Goal: Transaction & Acquisition: Book appointment/travel/reservation

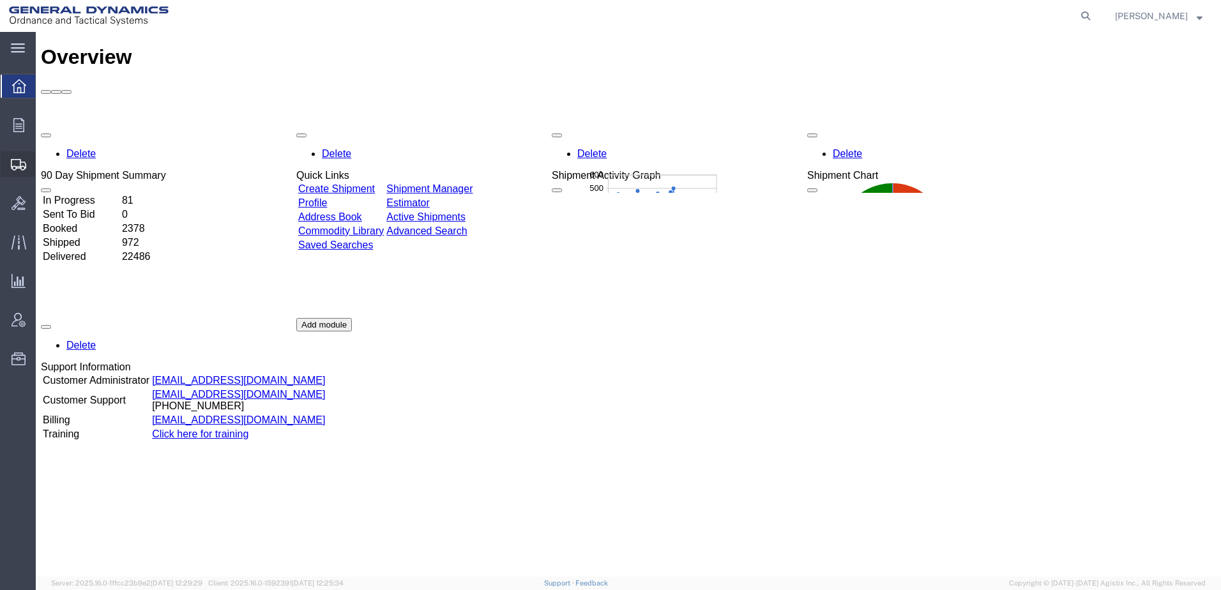
click at [0, 0] on span "Create Shipment" at bounding box center [0, 0] width 0 height 0
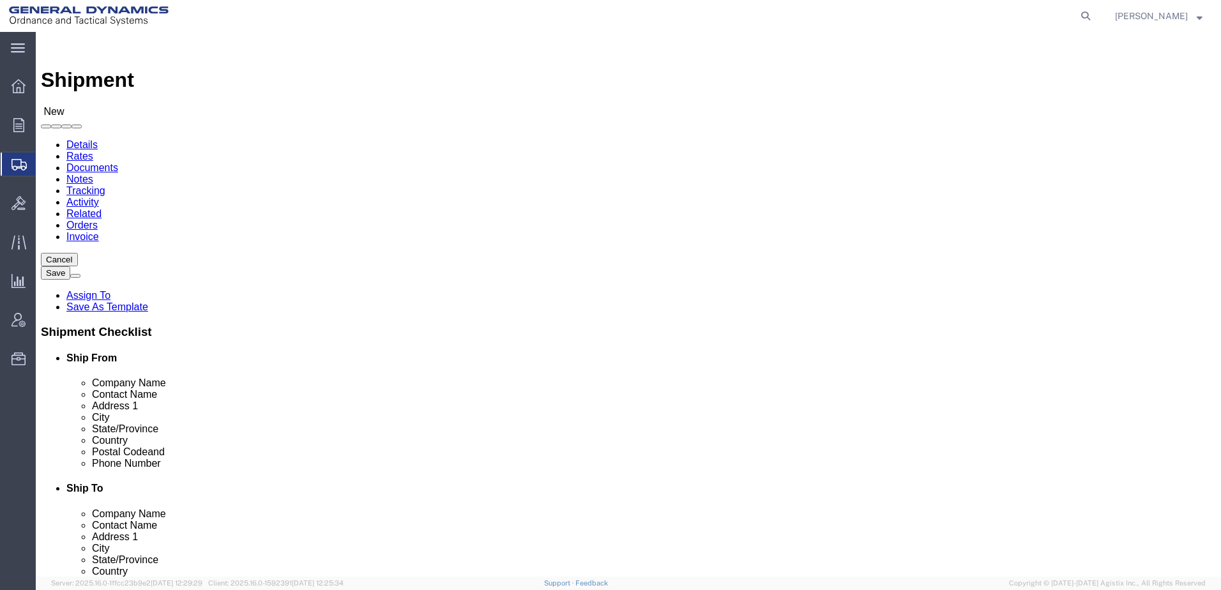
select select
click input "text"
type input "[PERSON_NAME]"
click p "- General Dynamics - OTS ([PERSON_NAME]) - ([PERSON_NAME]) [STREET_ADDRESS][PER…"
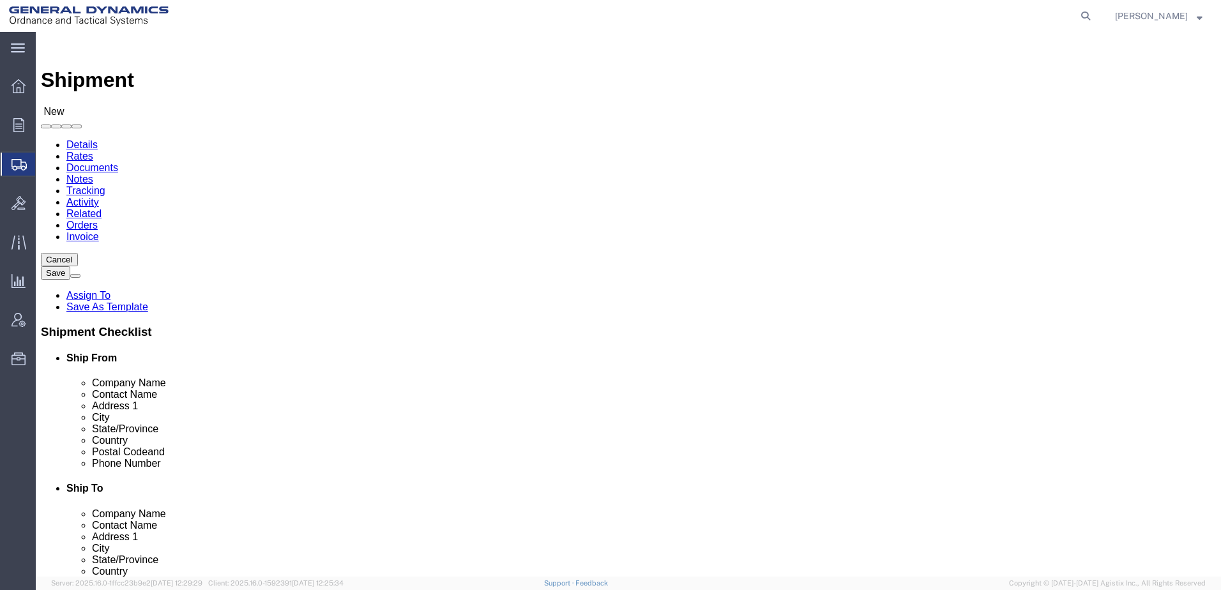
select select "IL"
drag, startPoint x: 253, startPoint y: 273, endPoint x: 129, endPoint y: 282, distance: 124.2
click div "Location My Profile Location GD-OTS [GEOGRAPHIC_DATA] (Commerce) GD-OTS [GEOGRA…"
type input "[PERSON_NAME]"
click input "text"
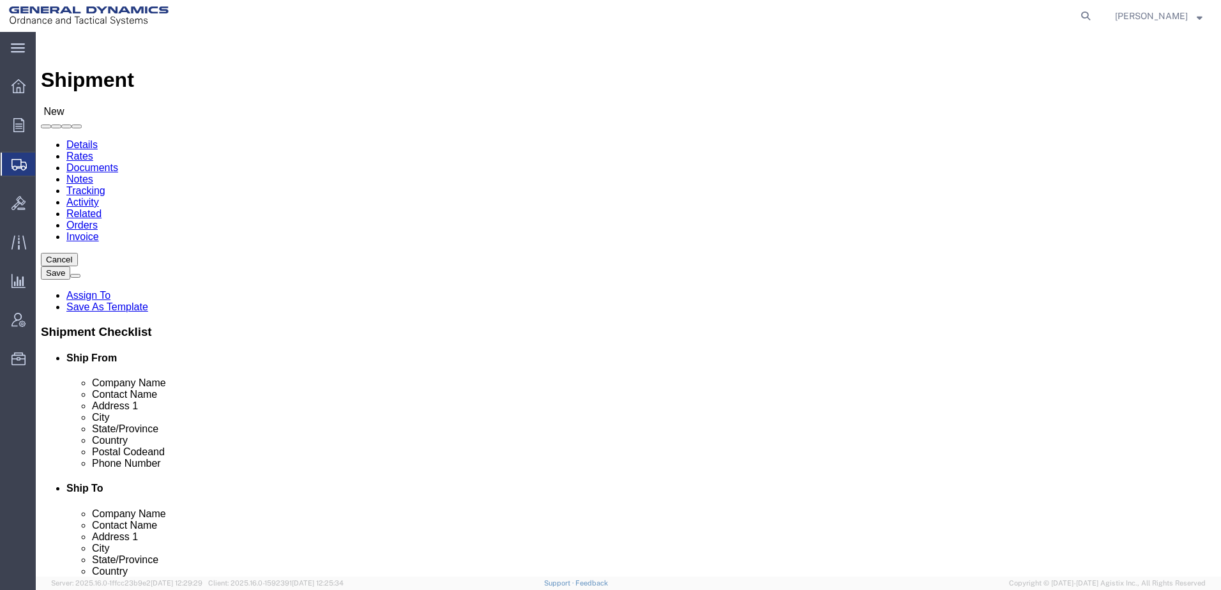
type input "MEC"
type input "[PERSON_NAME]"
type input "[GEOGRAPHIC_DATA][PERSON_NAME]"
type input "BOX 104"
type input "[GEOGRAPHIC_DATA]"
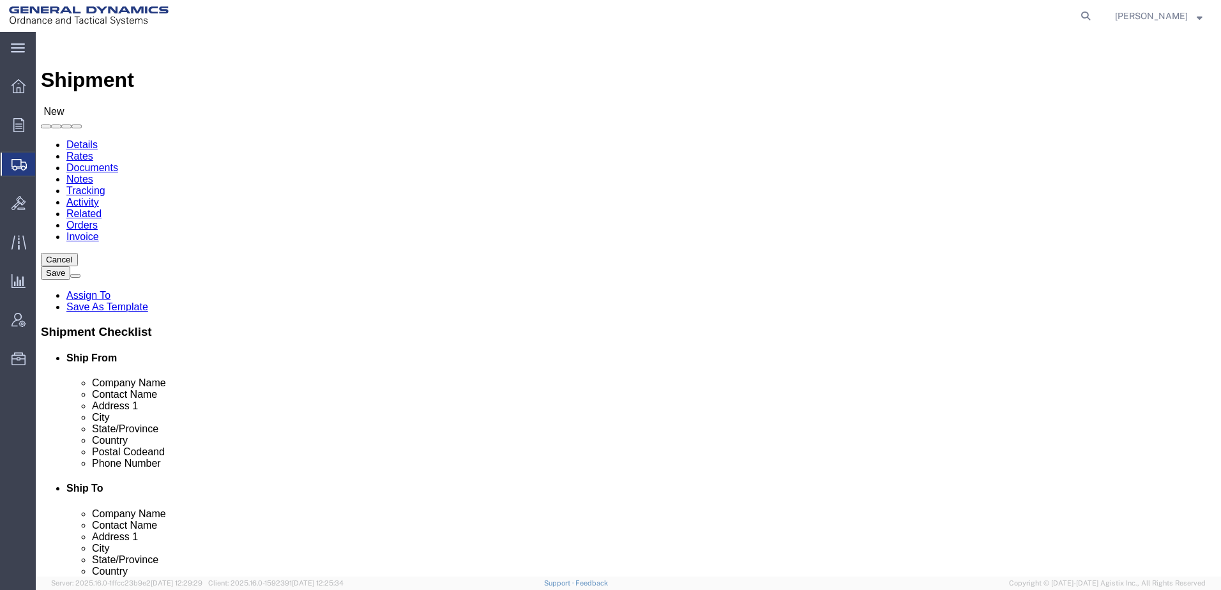
type input "I"
type input "IN"
type input "46074"
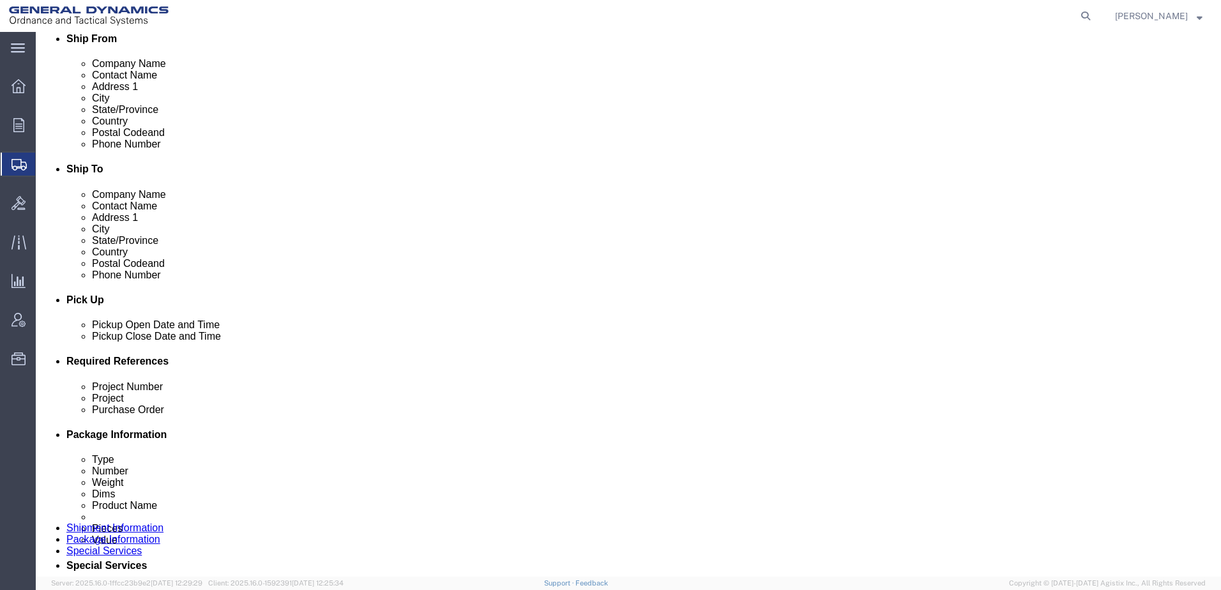
type input "[PHONE_NUMBER]"
click div "[DATE] 12:00 AM"
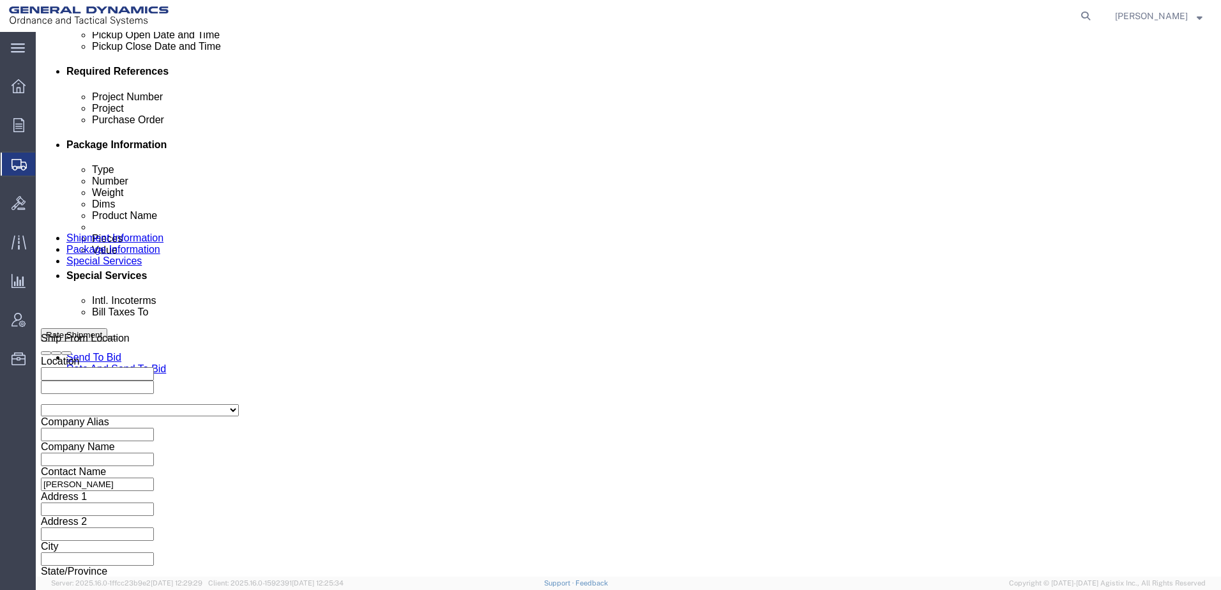
type input "10:00 AM"
click button "Apply"
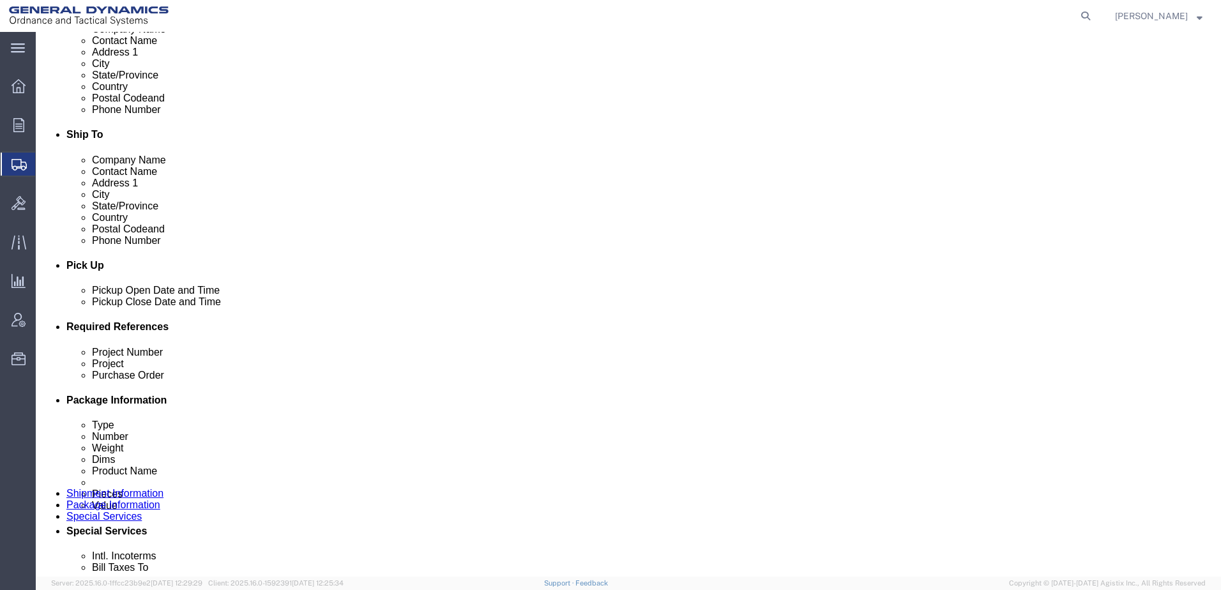
click div "[DATE] 11:00 AM"
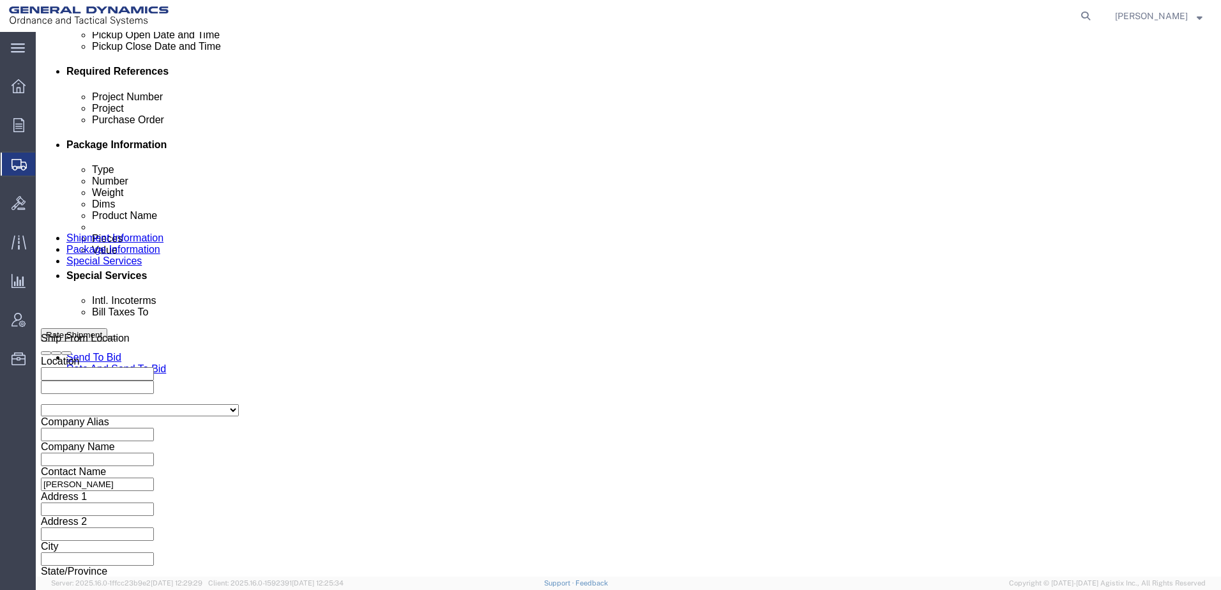
type input "3:00 PM"
click button "Apply"
click input "text"
type input "25370"
type input "20PTR"
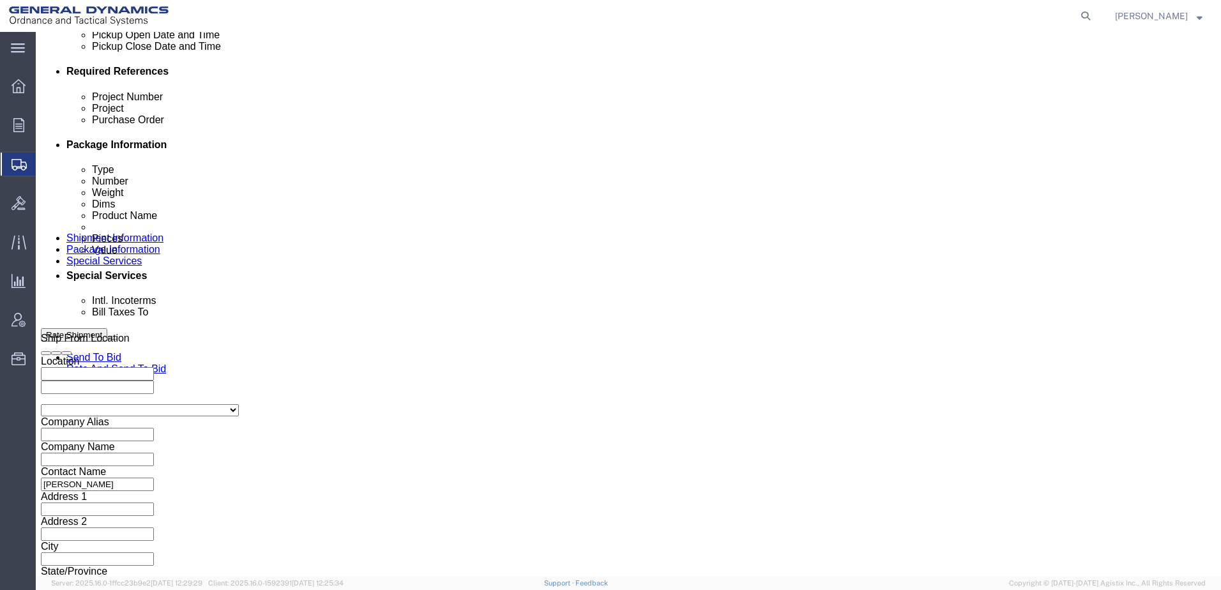
type input "RETURNING CAMERA"
click select "Select Air Less than Truckload Multi-Leg Ocean Freight Rail Small Parcel Truckl…"
select select "SMAL"
click select "Select Air Less than Truckload Multi-Leg Ocean Freight Rail Small Parcel Truckl…"
click button "Continue"
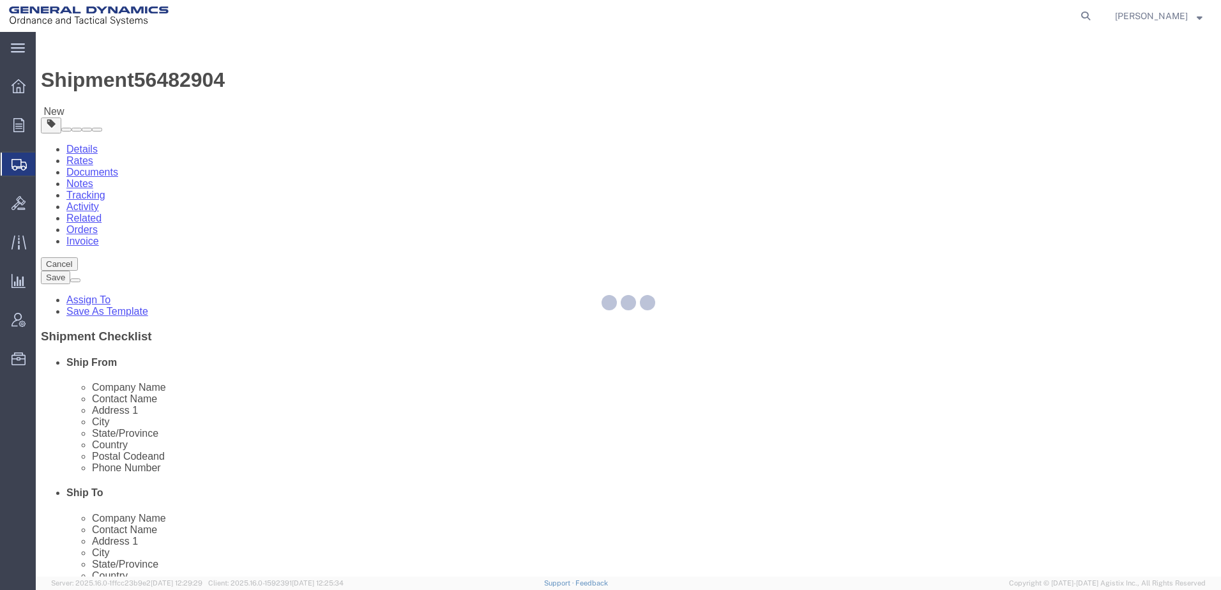
select select "YRPK"
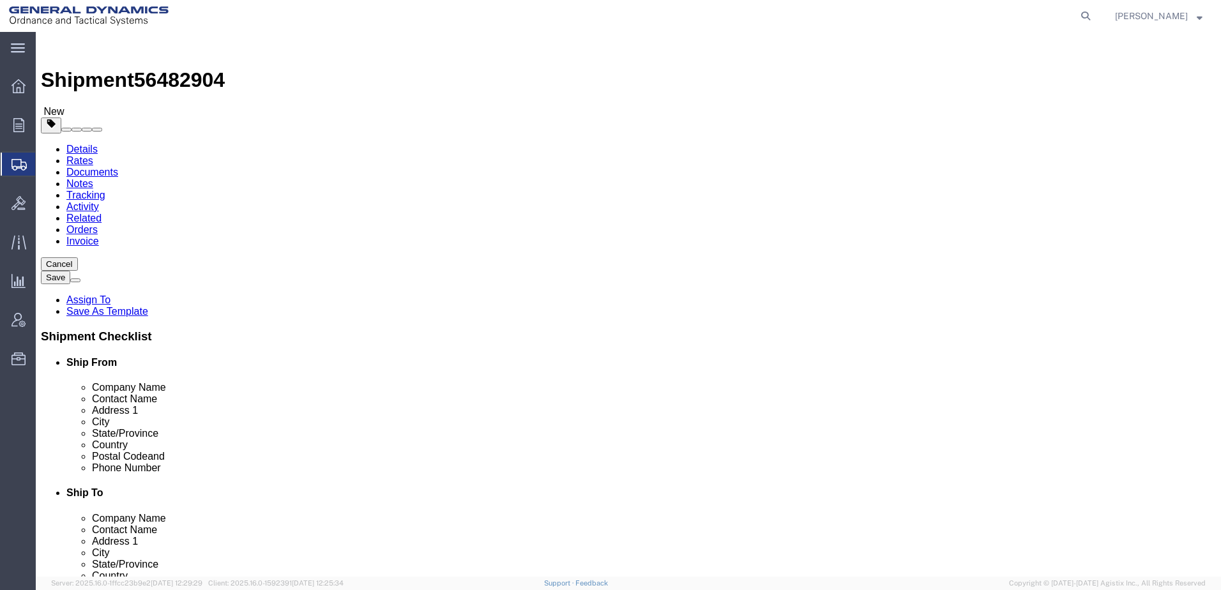
drag, startPoint x: 209, startPoint y: 303, endPoint x: 163, endPoint y: 313, distance: 47.7
click div "0.00 Select kgs lbs"
type input "25"
click link "Add Content"
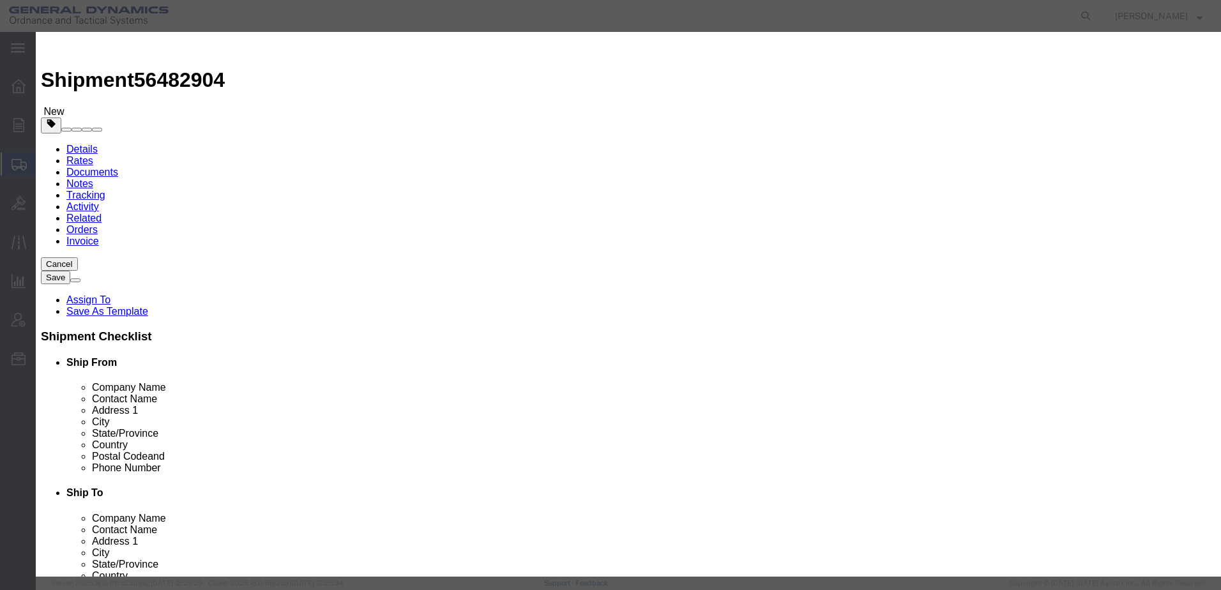
click input "text"
type input "CAMERA"
type input "1"
type input "120000"
click button "Save & Close"
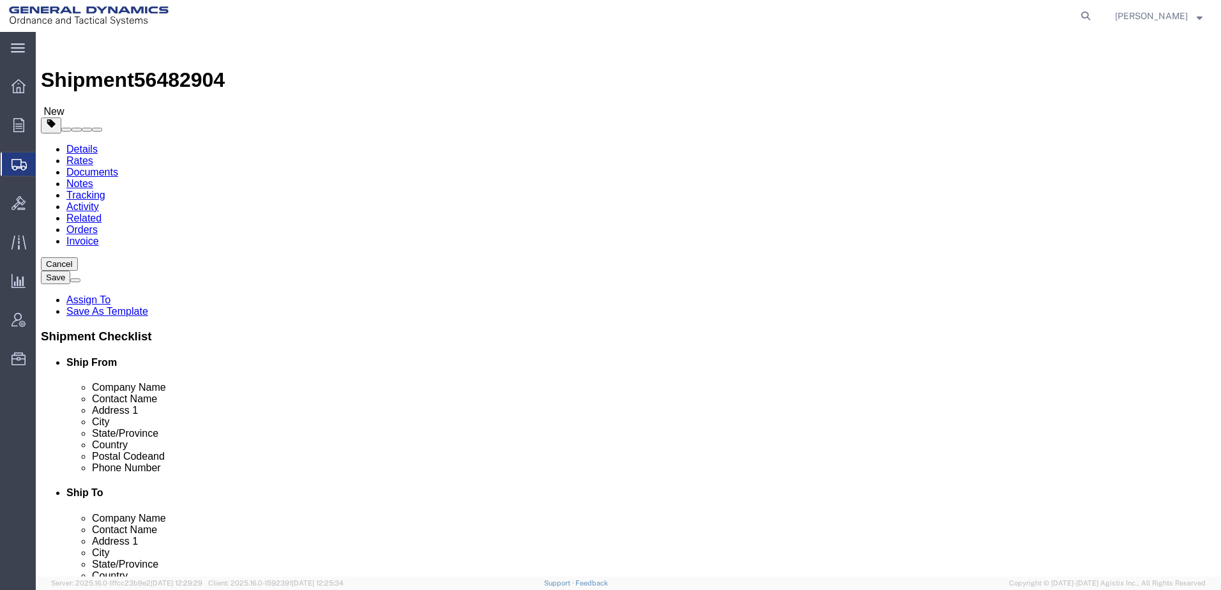
drag, startPoint x: 198, startPoint y: 319, endPoint x: 157, endPoint y: 317, distance: 40.9
click div "Weight 25 Select kgs lbs Ship. t°"
type input "30"
click input "text"
type input "24"
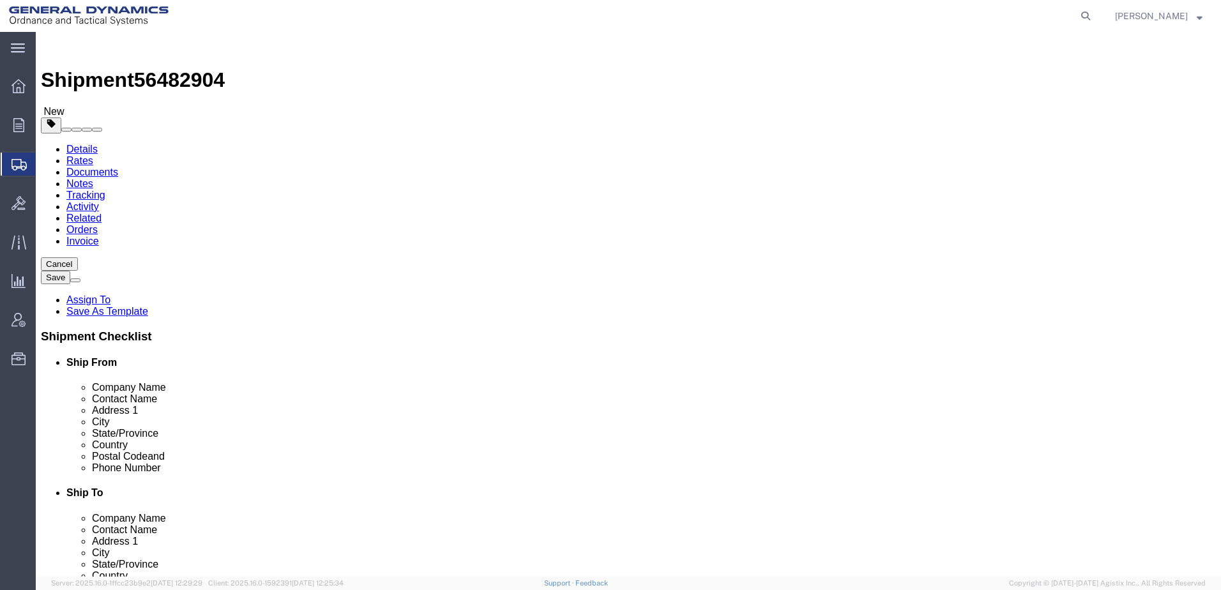
type input "12"
type input "18"
click button "Continue"
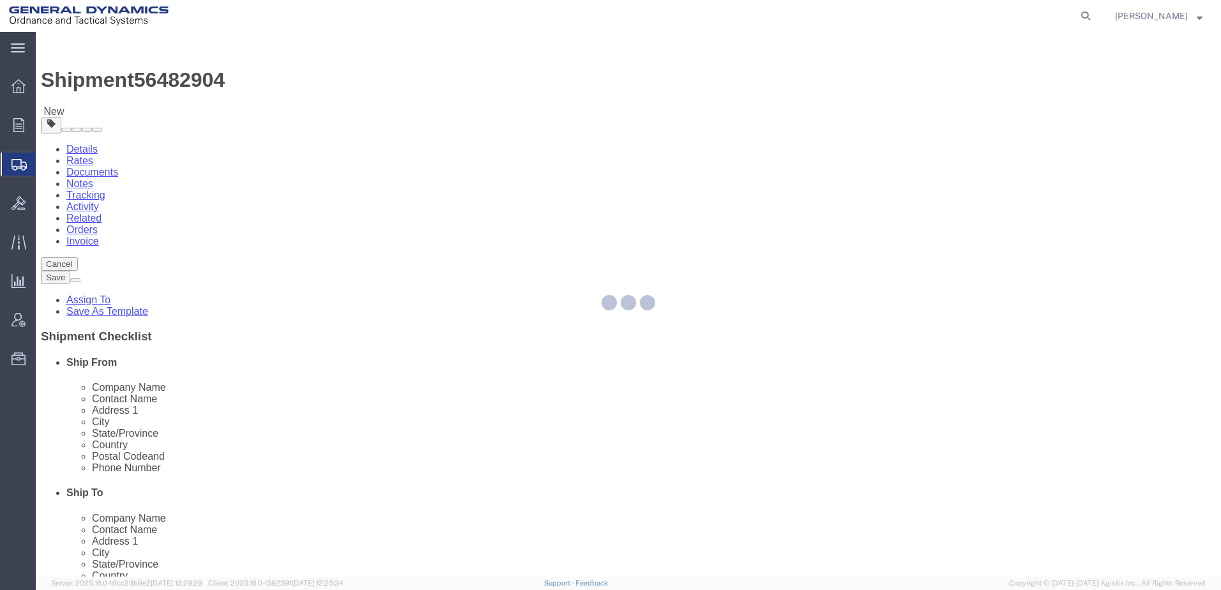
select select
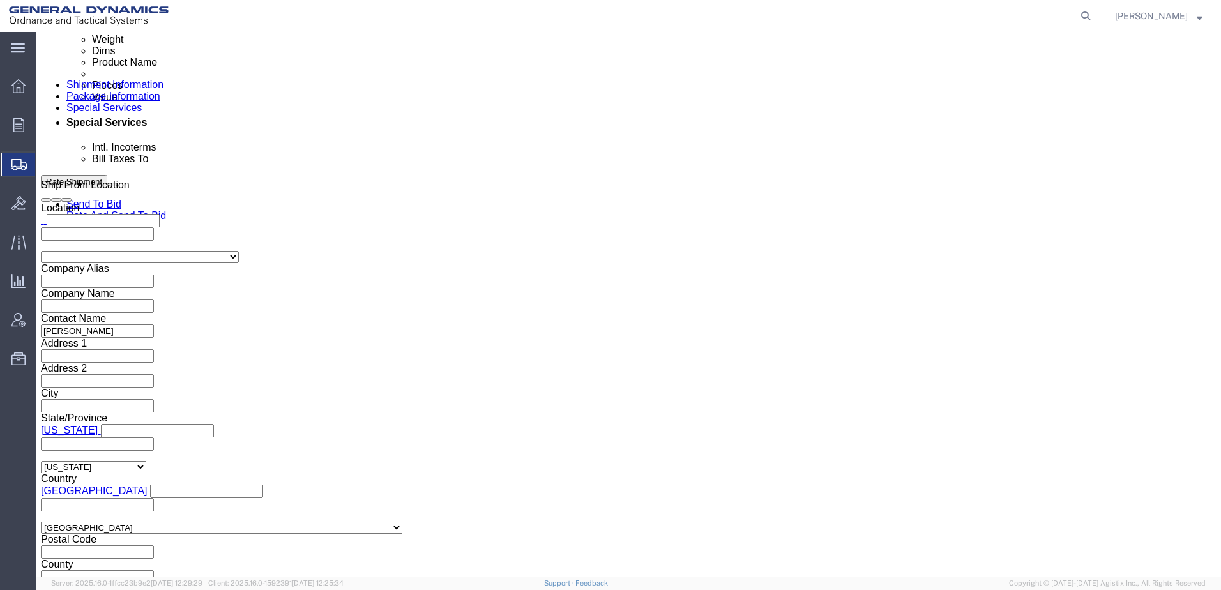
scroll to position [575, 0]
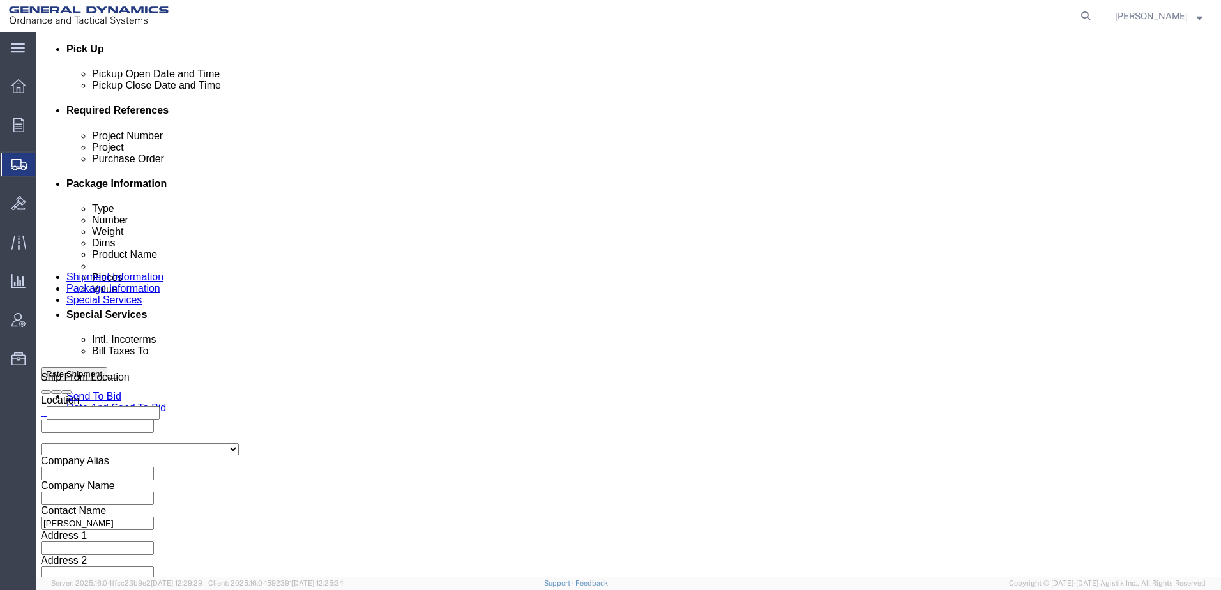
click select "Select Recipient Account Sender/Shipper Third Party Account"
select select "SHIP"
click select "Select Recipient Account Sender/Shipper Third Party Account"
click button "Rate Shipment"
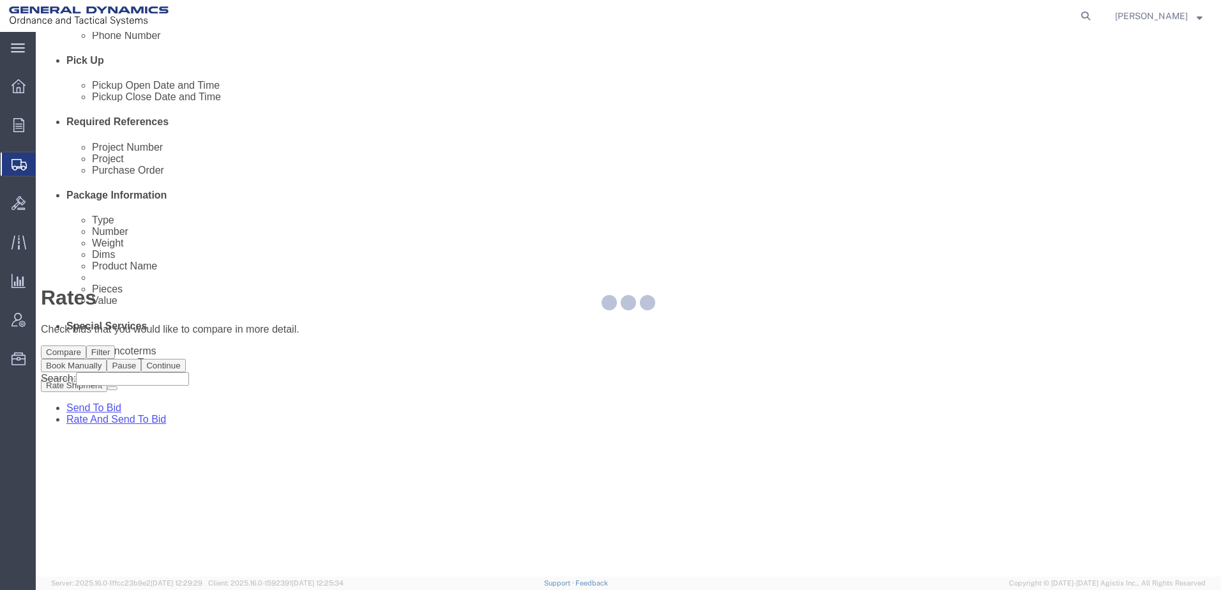
scroll to position [0, 0]
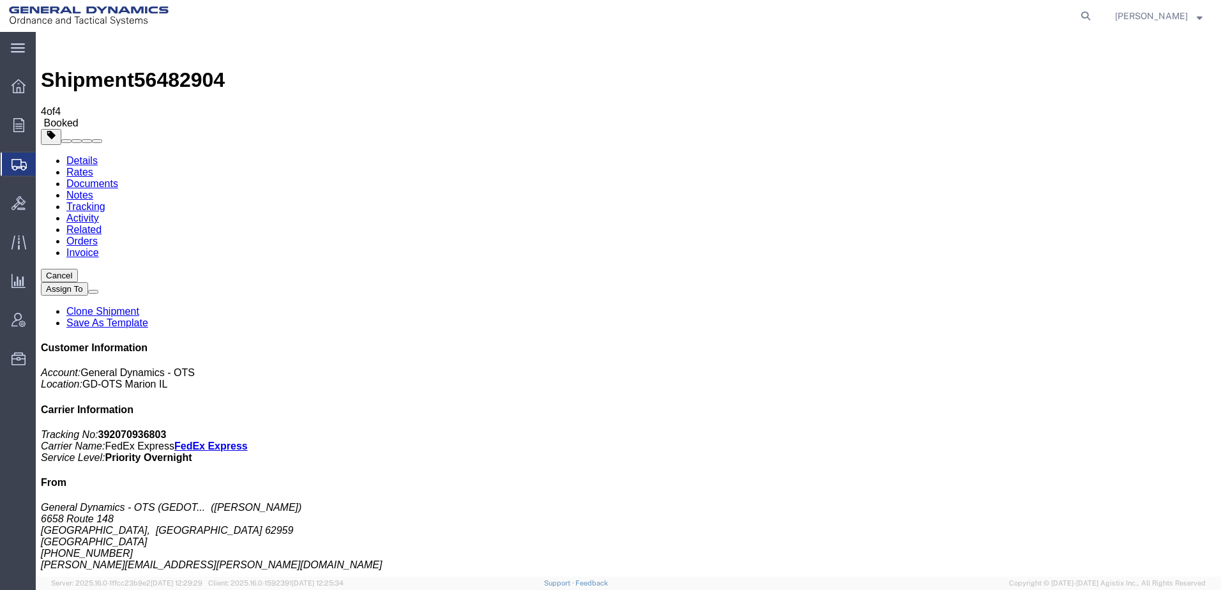
drag, startPoint x: 529, startPoint y: 212, endPoint x: 524, endPoint y: 63, distance: 148.9
drag, startPoint x: 534, startPoint y: 263, endPoint x: 531, endPoint y: 252, distance: 12.1
